Goal: Task Accomplishment & Management: Manage account settings

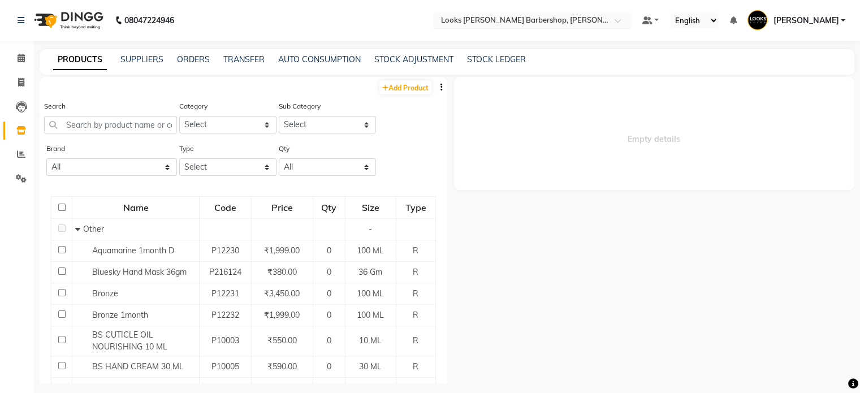
click at [579, 22] on input "text" at bounding box center [521, 21] width 164 height 11
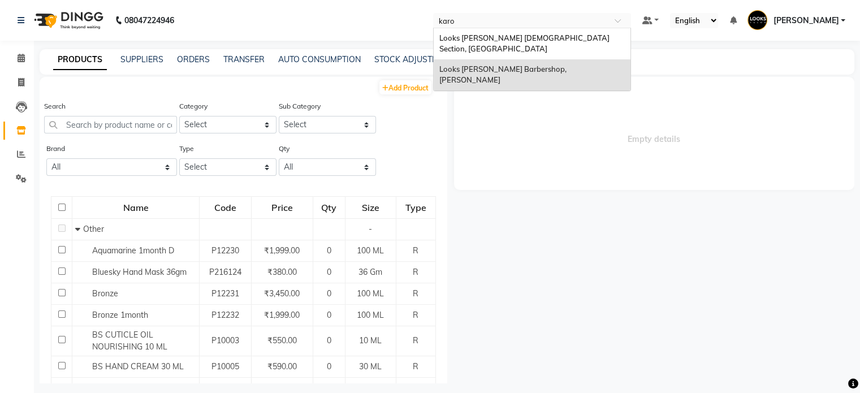
type input "[PERSON_NAME]"
click at [500, 37] on span "Looks [PERSON_NAME] [DEMOGRAPHIC_DATA] Section, [GEOGRAPHIC_DATA]" at bounding box center [525, 43] width 172 height 20
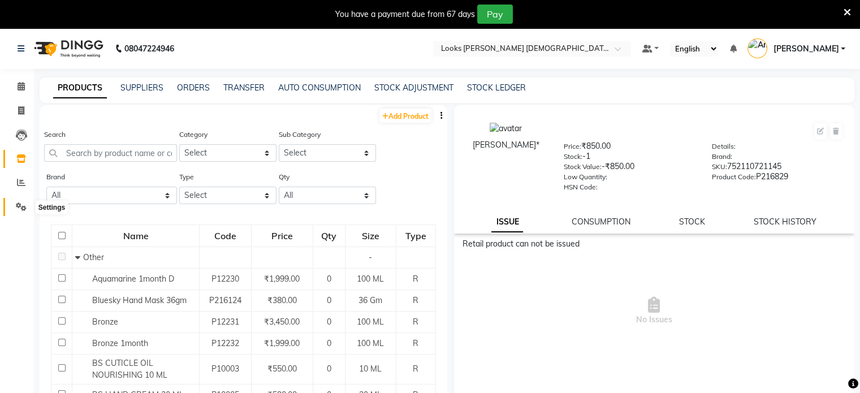
click at [16, 204] on icon at bounding box center [21, 206] width 11 height 8
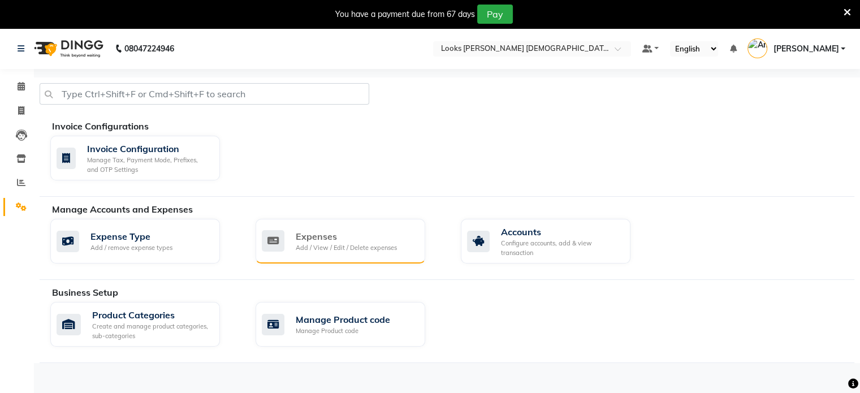
click at [347, 239] on div "Expenses" at bounding box center [346, 237] width 101 height 14
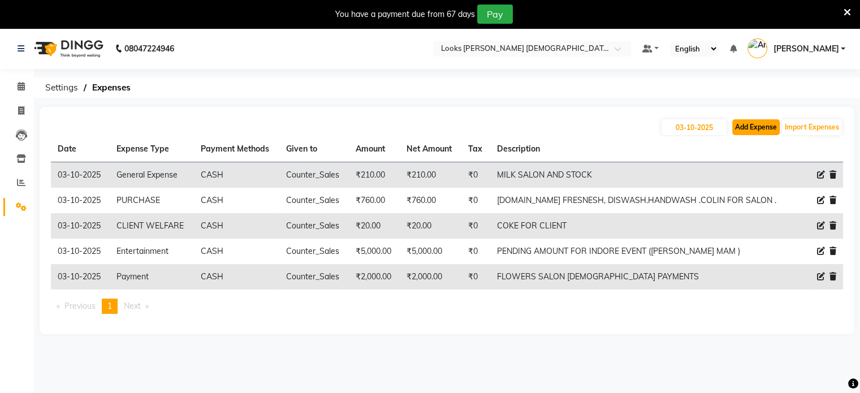
click at [757, 130] on button "Add Expense" at bounding box center [756, 127] width 48 height 16
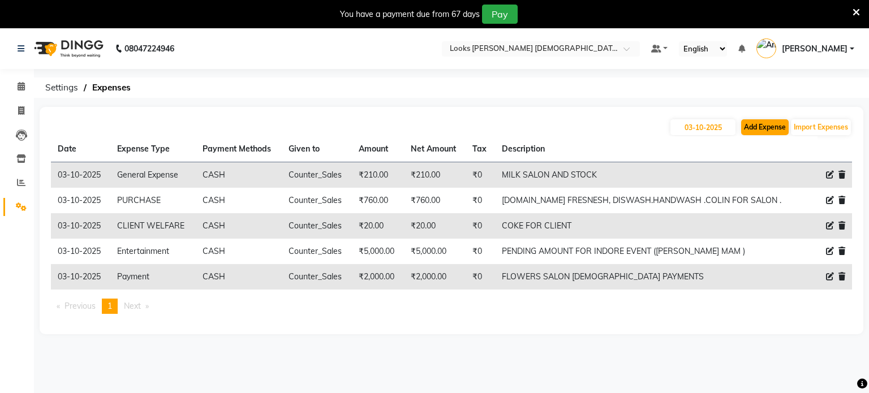
select select "1"
select select "7940"
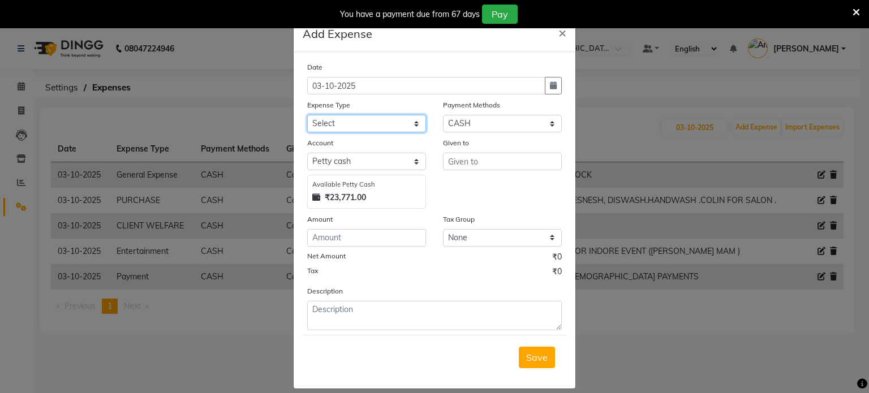
click at [347, 125] on select "Select Accommodation Aesthetics Bank Deposit BLINKIT Cash Handover Client Refun…" at bounding box center [366, 124] width 119 height 18
select select "24944"
click at [307, 116] on select "Select Accommodation Aesthetics Bank Deposit BLINKIT Cash Handover Client Refun…" at bounding box center [366, 124] width 119 height 18
click at [500, 165] on input "text" at bounding box center [502, 162] width 119 height 18
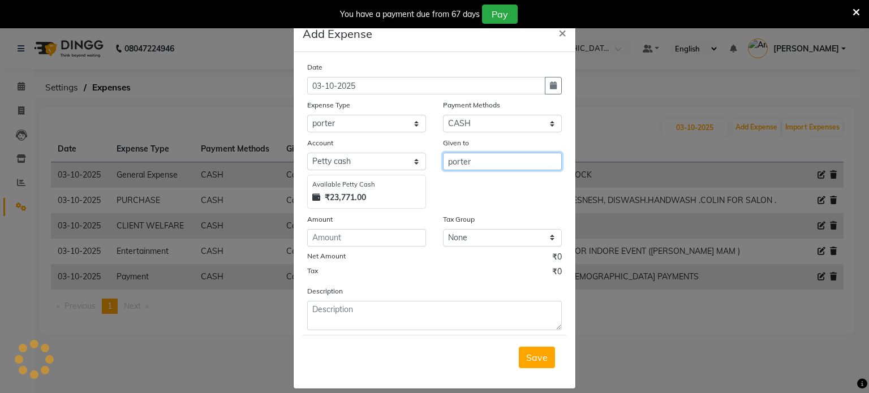
type input "porter"
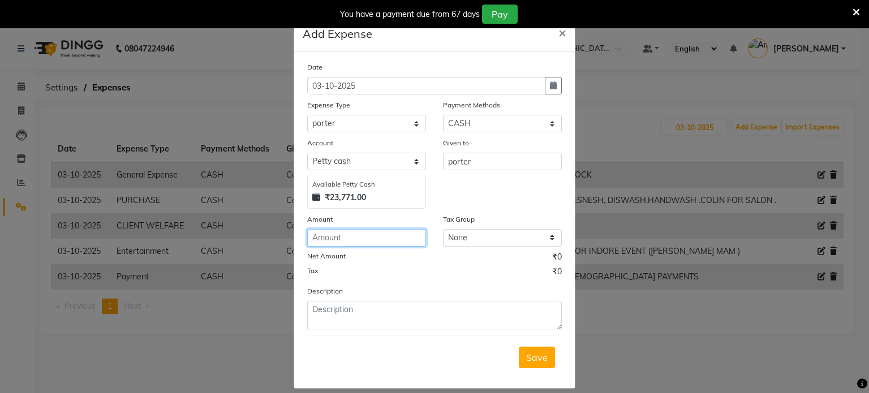
click at [374, 238] on input "number" at bounding box center [366, 238] width 119 height 18
type input "340"
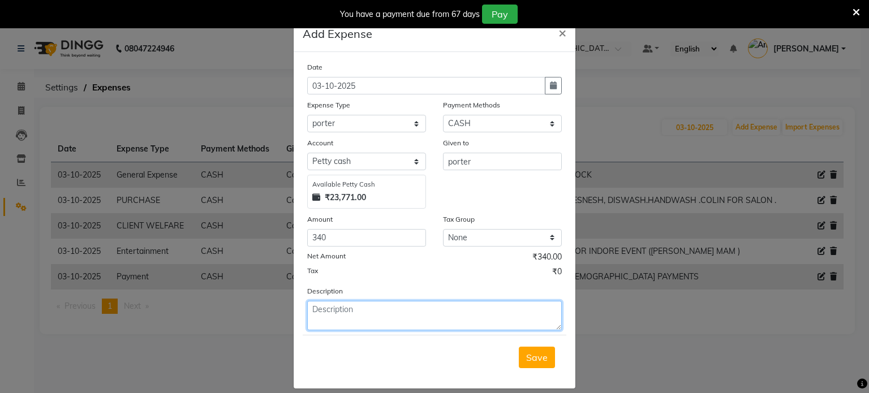
drag, startPoint x: 357, startPoint y: 317, endPoint x: 344, endPoint y: 284, distance: 35.0
click at [357, 318] on textarea at bounding box center [434, 315] width 254 height 29
type textarea "s"
type textarea "SECTOR-56 GUTUGRAM"
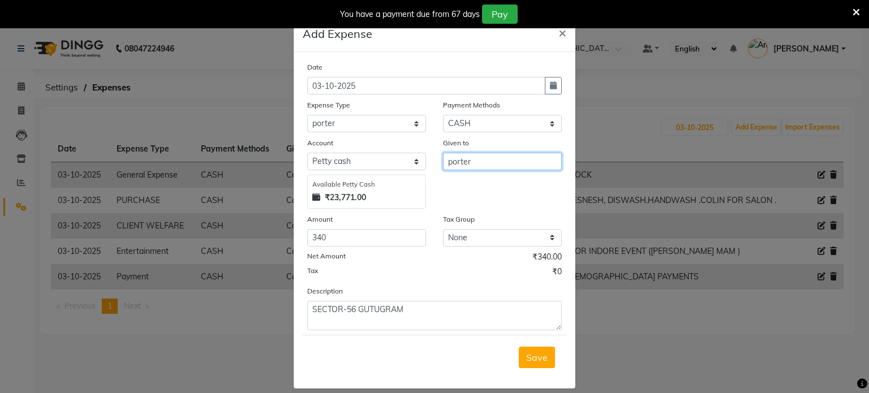
drag, startPoint x: 498, startPoint y: 165, endPoint x: 380, endPoint y: 116, distance: 127.1
click at [346, 162] on div "Account Select [PERSON_NAME] cash Default account Available [PERSON_NAME] Cash …" at bounding box center [434, 173] width 271 height 72
type input "[PERSON_NAME]"
click at [537, 356] on span "Save" at bounding box center [536, 357] width 21 height 11
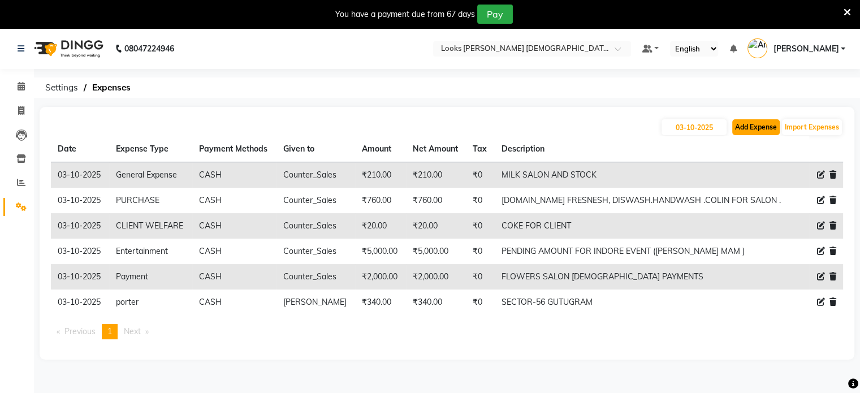
click at [754, 130] on button "Add Expense" at bounding box center [756, 127] width 48 height 16
select select "1"
select select "7940"
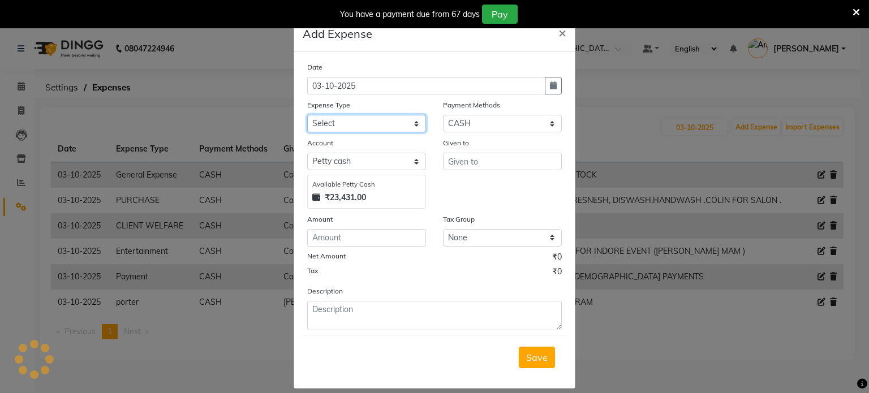
click at [354, 127] on select "Select Accommodation Aesthetics Bank Deposit BLINKIT Cash Handover Client Refun…" at bounding box center [366, 124] width 119 height 18
select select "5010"
click at [307, 116] on select "Select Accommodation Aesthetics Bank Deposit BLINKIT Cash Handover Client Refun…" at bounding box center [366, 124] width 119 height 18
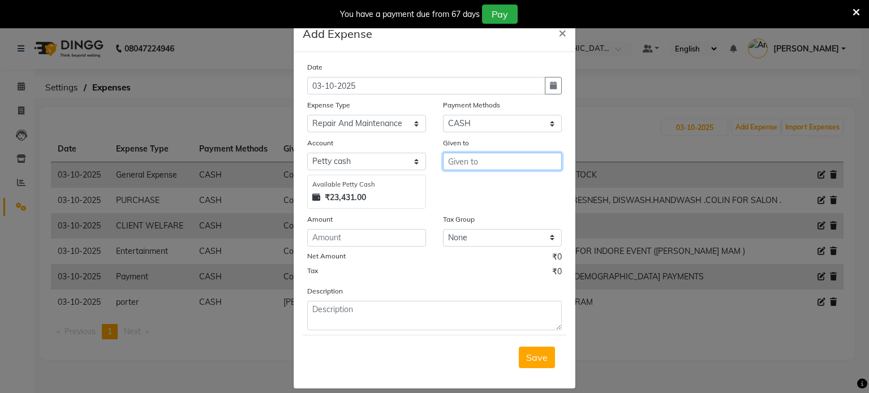
click at [487, 167] on input "text" at bounding box center [502, 162] width 119 height 18
click at [504, 187] on ngb-highlight "Co unter_Sales" at bounding box center [487, 185] width 61 height 11
type input "Counter_Sales"
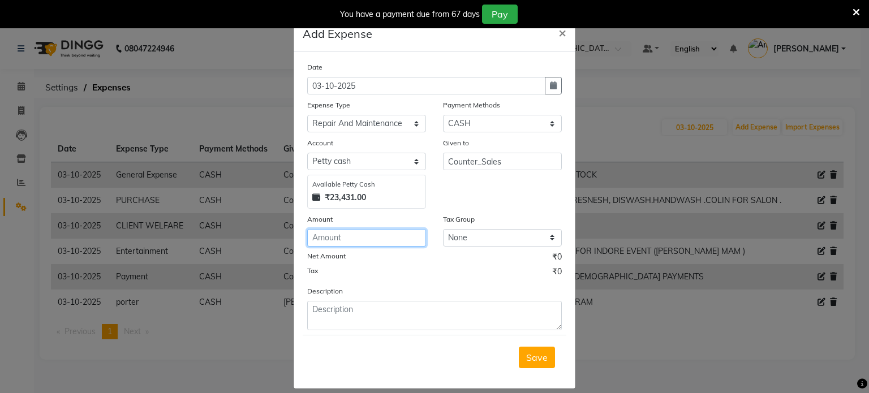
click at [322, 240] on input "number" at bounding box center [366, 238] width 119 height 18
type input "600"
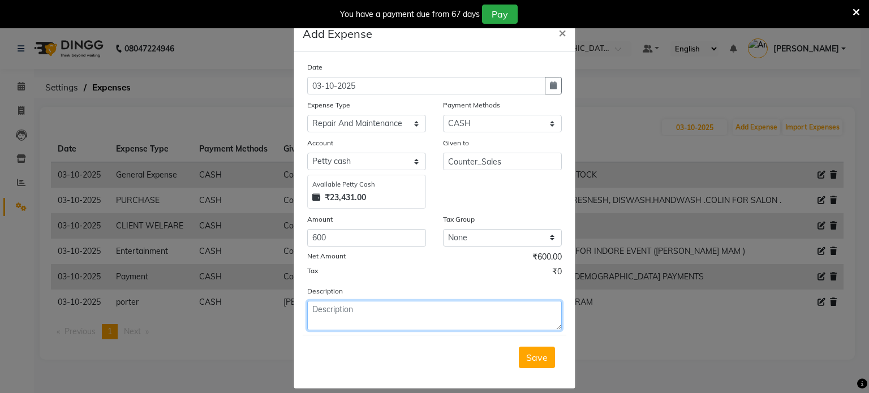
click at [320, 317] on textarea at bounding box center [434, 315] width 254 height 29
type textarea "WAX HEATER ELEMENT AND UV TUBES FOR KATRA"
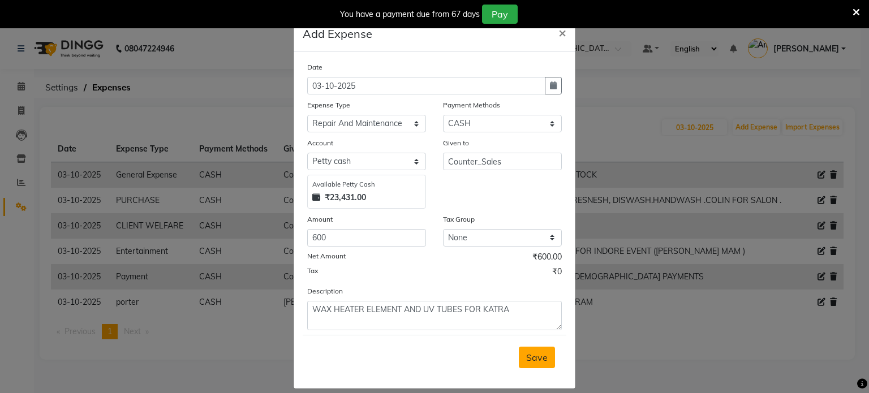
click at [541, 361] on span "Save" at bounding box center [536, 357] width 21 height 11
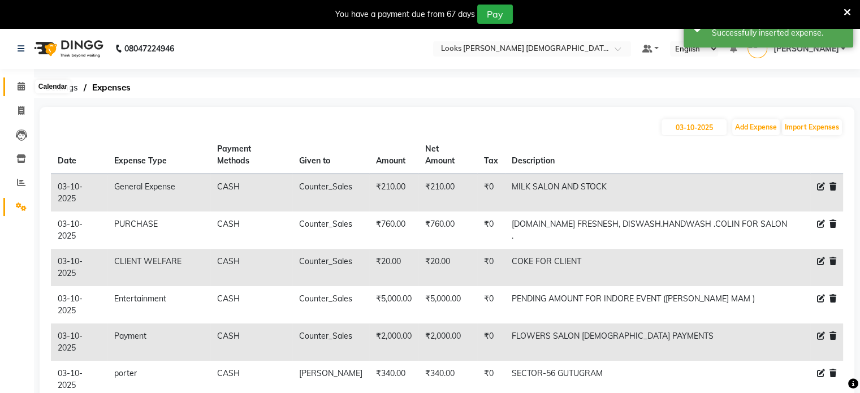
click at [20, 86] on icon at bounding box center [21, 86] width 7 height 8
